Goal: Task Accomplishment & Management: Use online tool/utility

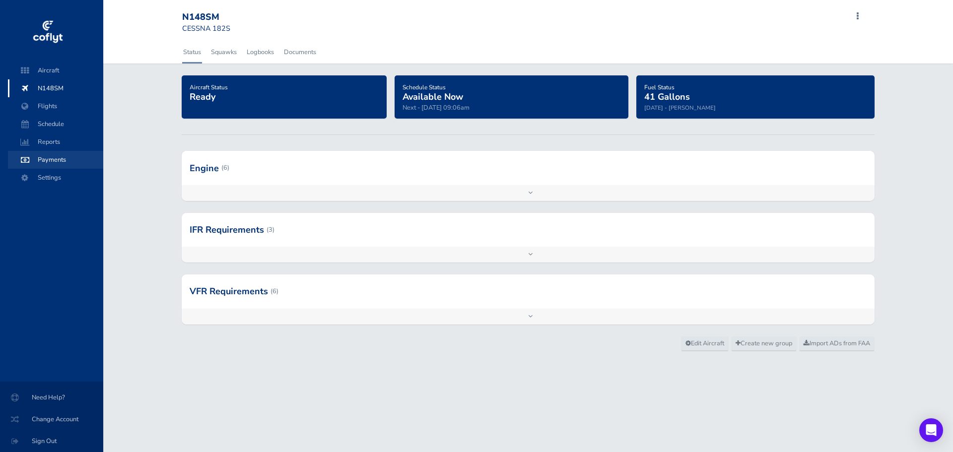
click at [49, 162] on span "Payments" at bounding box center [55, 160] width 75 height 18
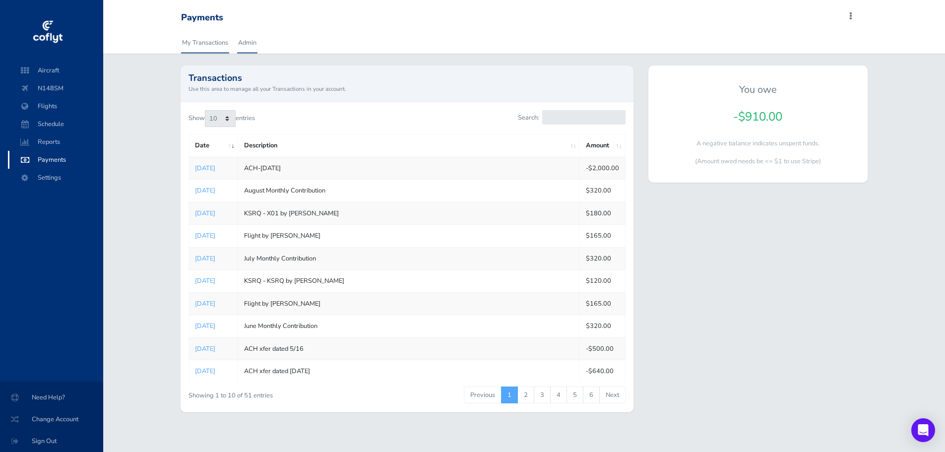
click at [247, 43] on link "Admin" at bounding box center [247, 43] width 20 height 22
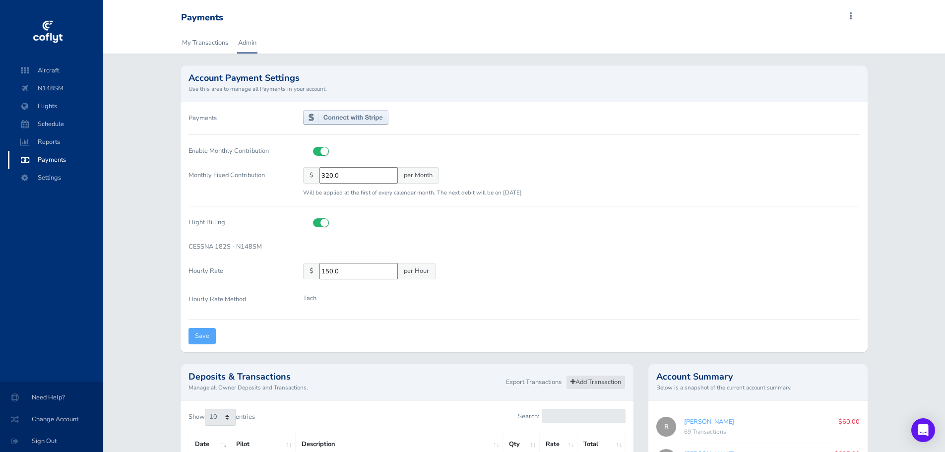
click at [607, 383] on link "Add Transaction" at bounding box center [596, 382] width 60 height 14
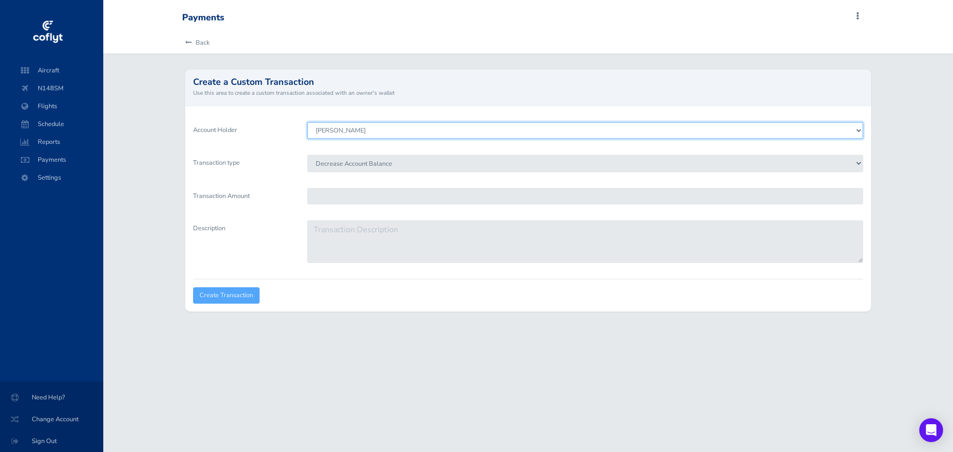
click at [351, 133] on select "[PERSON_NAME] [PERSON_NAME] [PERSON_NAME] [PERSON_NAME] [PERSON_NAME] [PERSON_N…" at bounding box center [585, 130] width 556 height 17
select select "6511"
click at [307, 122] on select "[PERSON_NAME] [PERSON_NAME] [PERSON_NAME] [PERSON_NAME] [PERSON_NAME] [PERSON_N…" at bounding box center [585, 130] width 556 height 17
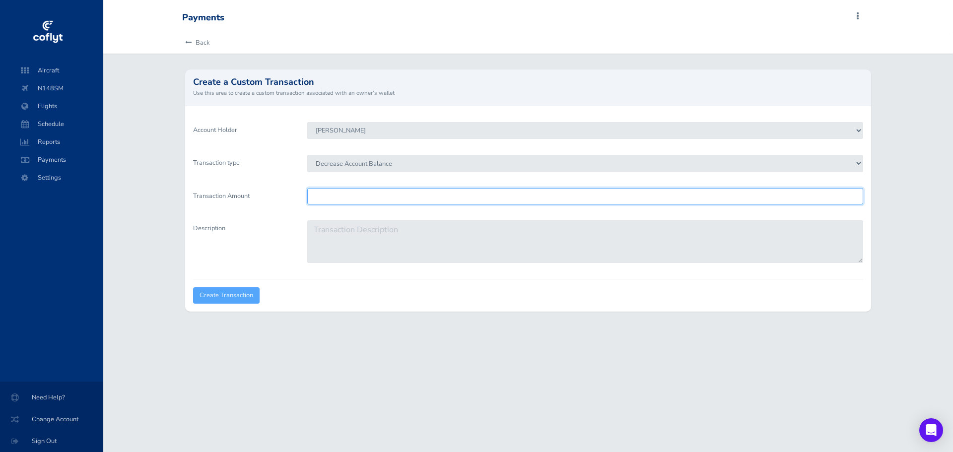
click at [340, 193] on input "Transaction Amount" at bounding box center [585, 196] width 556 height 16
type input "585"
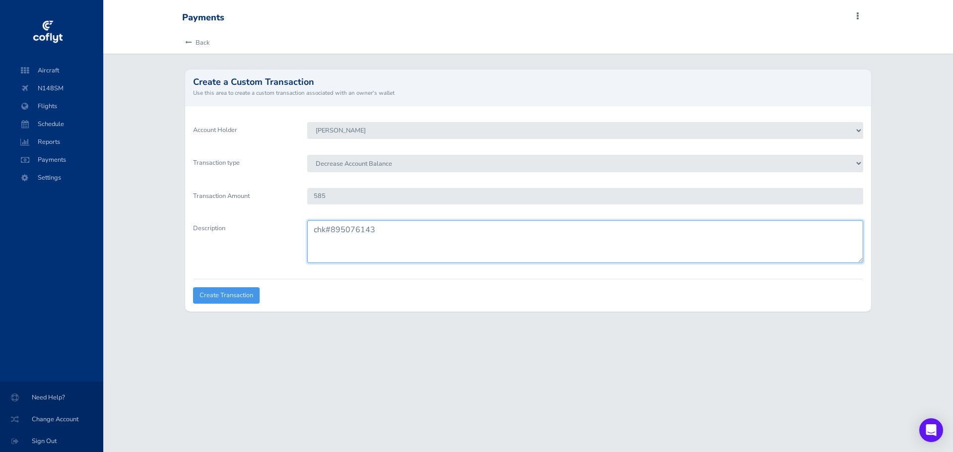
type textarea "chk#895076143"
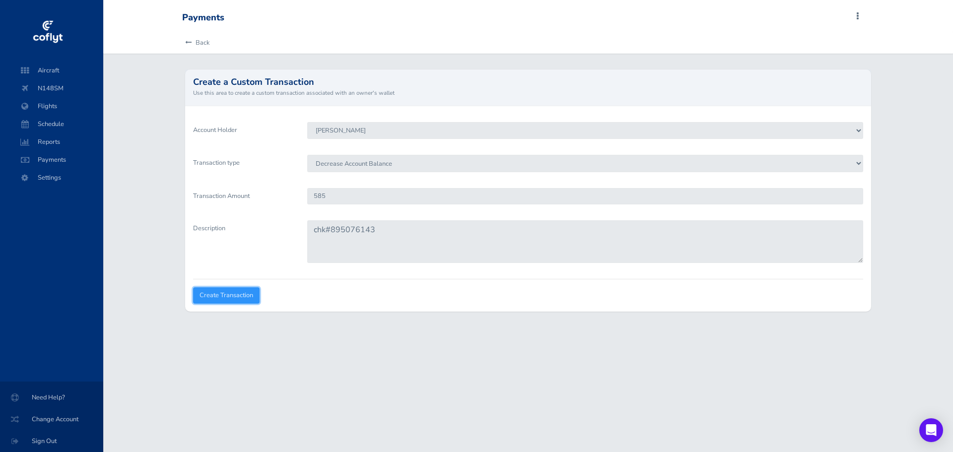
click at [230, 294] on input "Create Transaction" at bounding box center [226, 295] width 66 height 16
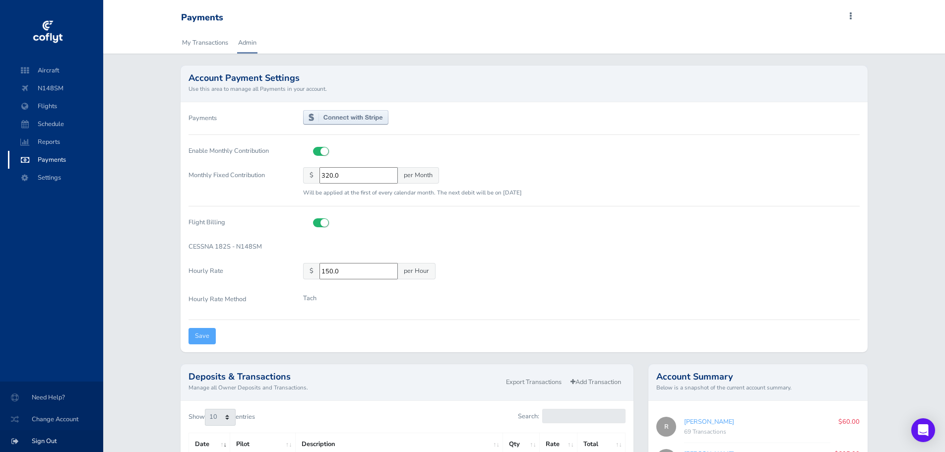
click at [46, 441] on span "Sign Out" at bounding box center [51, 441] width 79 height 18
